Goal: Obtain resource: Download file/media

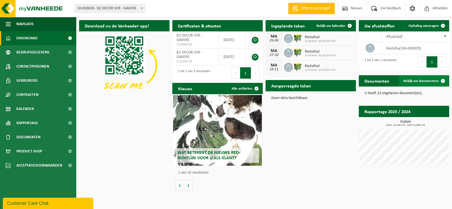
click at [437, 79] on span at bounding box center [442, 80] width 11 height 11
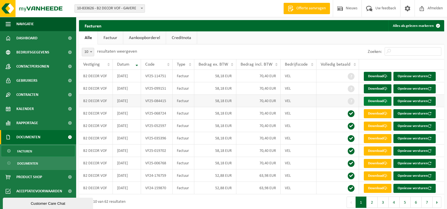
click at [381, 99] on link "Download" at bounding box center [378, 101] width 28 height 9
click at [377, 87] on link "Download" at bounding box center [378, 88] width 28 height 9
click at [375, 75] on link "Download" at bounding box center [378, 76] width 28 height 9
